Goal: Information Seeking & Learning: Learn about a topic

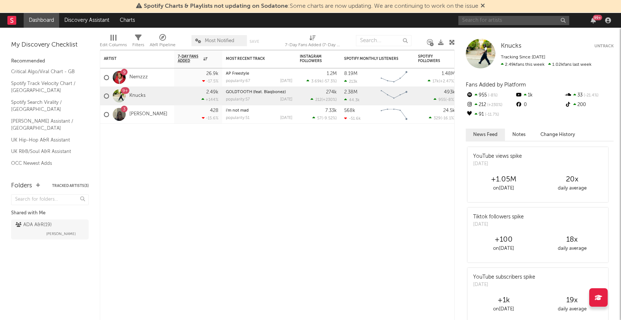
click at [507, 21] on input "text" at bounding box center [514, 20] width 111 height 9
drag, startPoint x: 486, startPoint y: 19, endPoint x: 435, endPoint y: 15, distance: 50.8
click at [435, 15] on nav "Dashboard Discovery Assistant Charts meekz 99 +" at bounding box center [310, 20] width 621 height 15
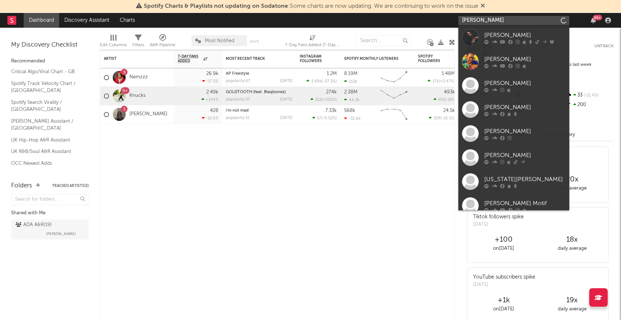
type input "meekz"
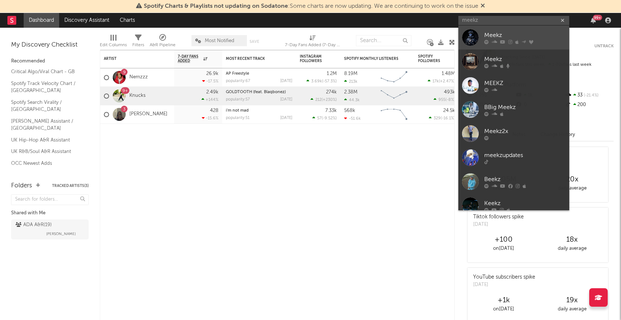
click at [472, 36] on div at bounding box center [470, 37] width 17 height 17
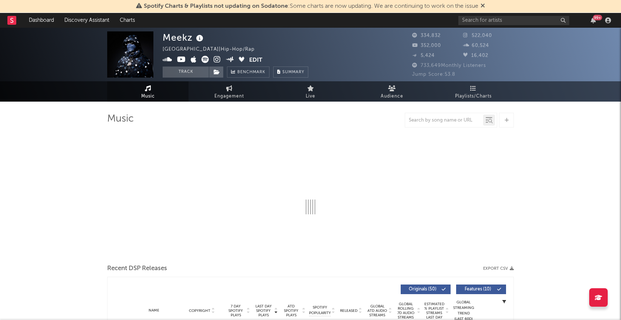
select select "6m"
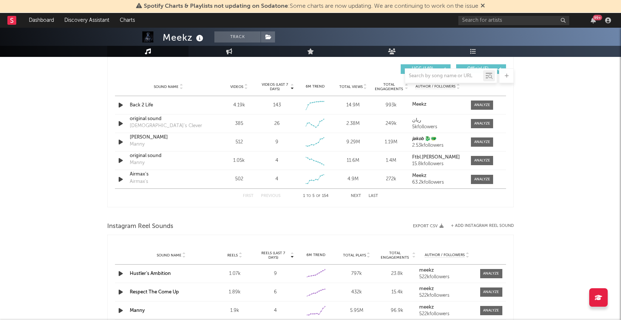
scroll to position [427, 0]
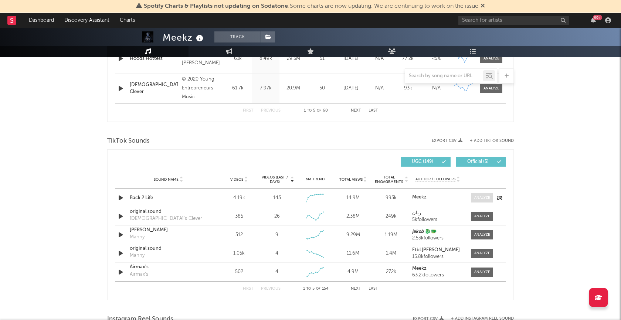
click at [480, 198] on div at bounding box center [483, 198] width 16 height 6
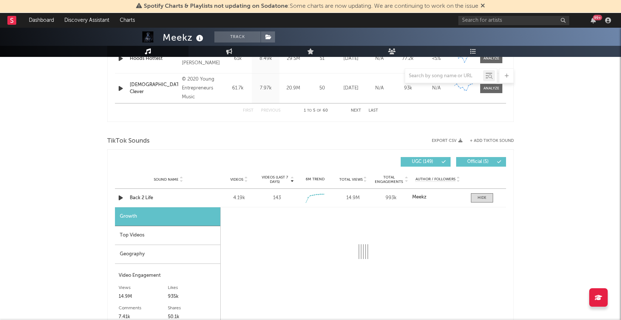
select select "1w"
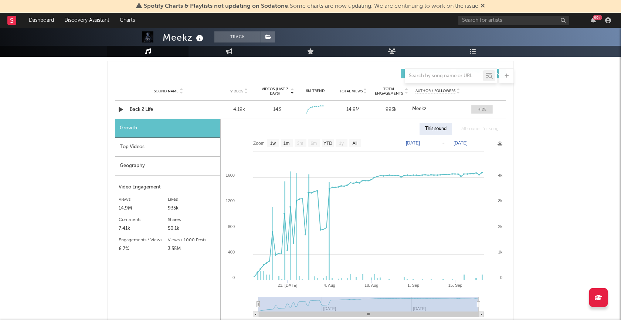
scroll to position [515, 0]
